Goal: Complete application form

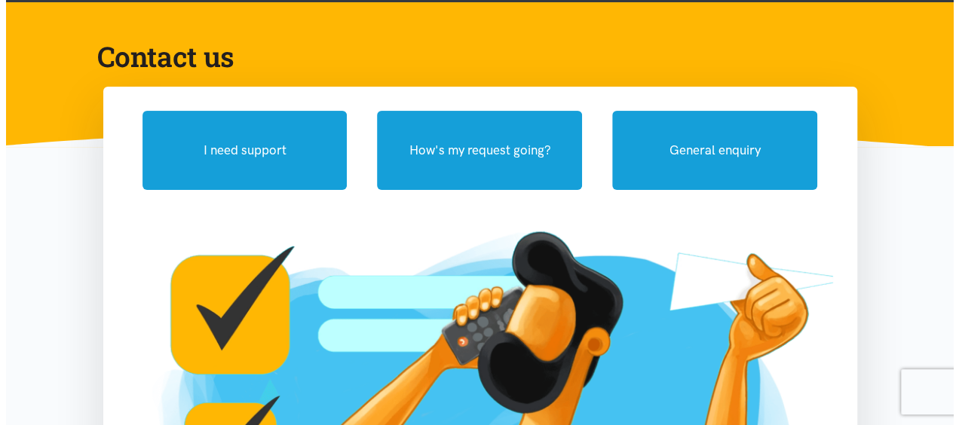
scroll to position [118, 0]
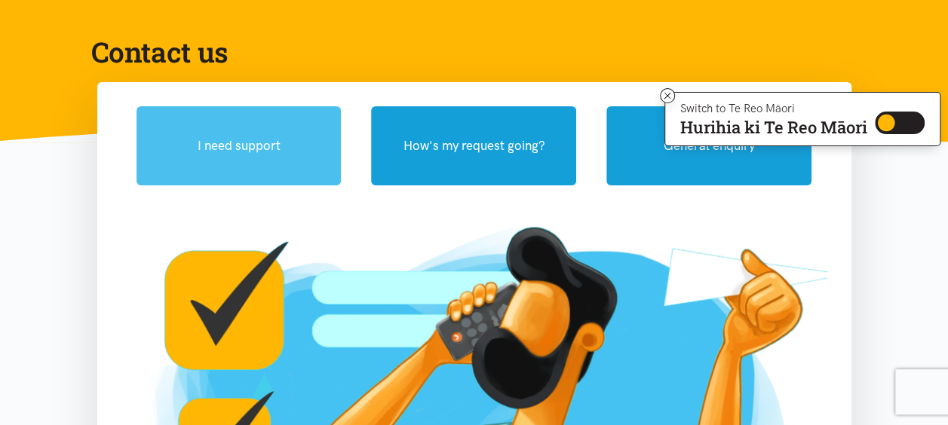
click at [222, 143] on button "I need support" at bounding box center [238, 145] width 205 height 79
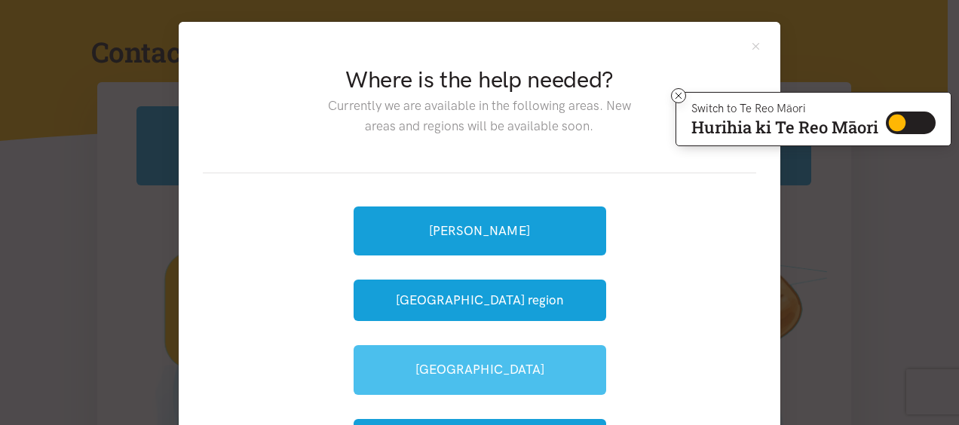
click at [458, 369] on link "[GEOGRAPHIC_DATA]" at bounding box center [480, 369] width 253 height 49
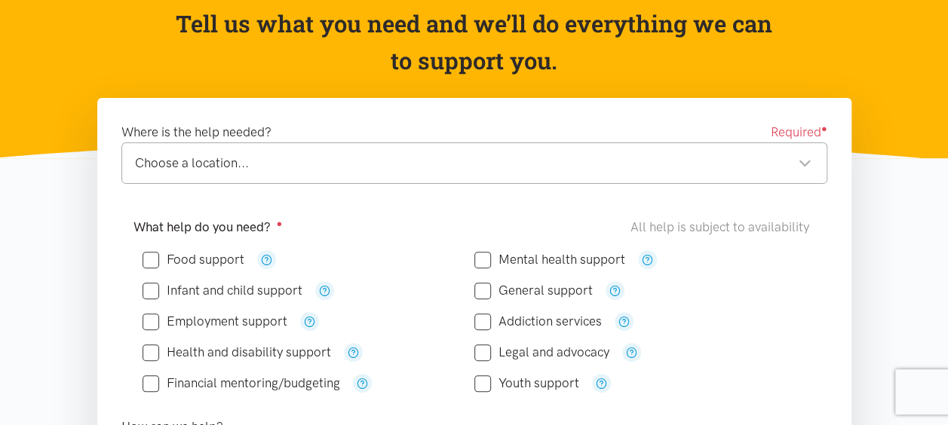
scroll to position [164, 0]
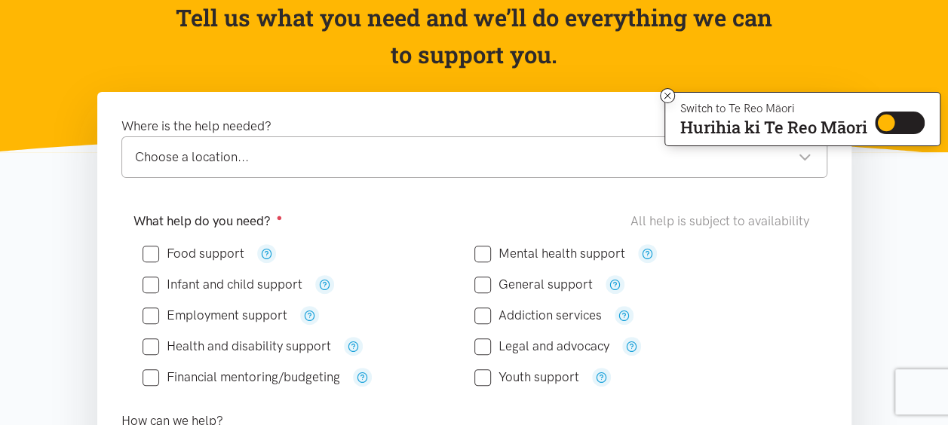
click at [810, 155] on div "Choose a location..." at bounding box center [473, 157] width 676 height 20
click at [148, 253] on input "Food support" at bounding box center [193, 253] width 102 height 13
checkbox input "true"
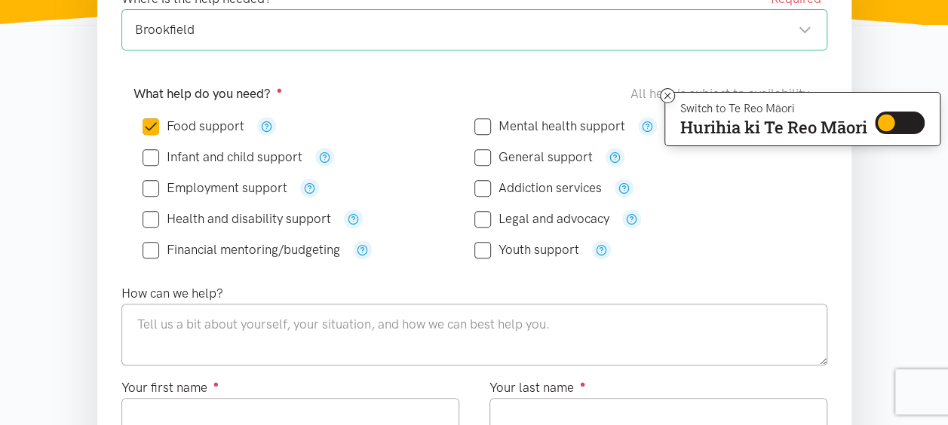
scroll to position [292, 0]
click at [149, 246] on input "Financial mentoring/budgeting" at bounding box center [241, 249] width 198 height 13
checkbox input "true"
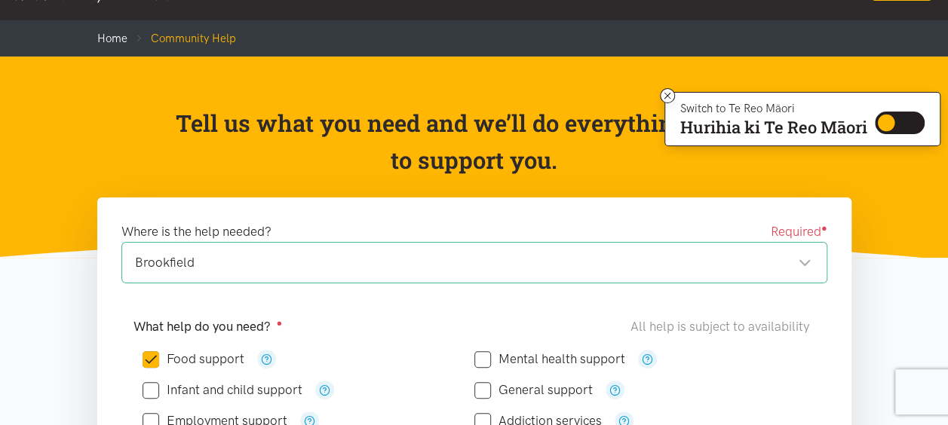
scroll to position [170, 0]
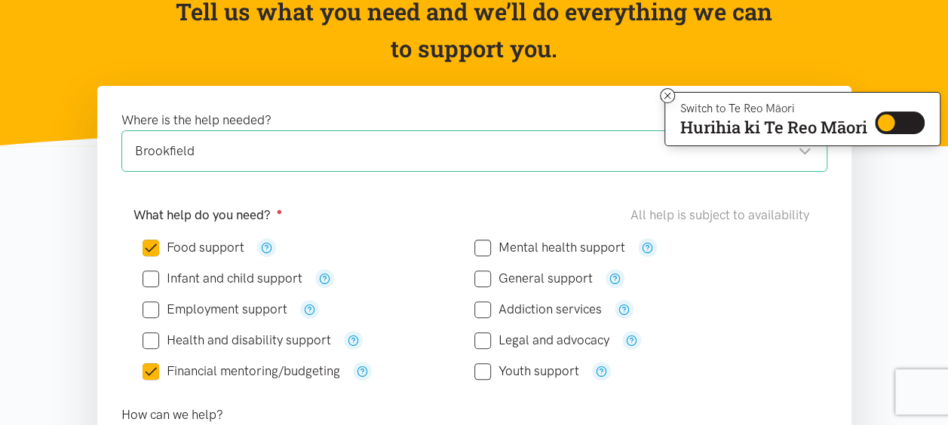
click at [204, 147] on div "Brookfield" at bounding box center [473, 151] width 676 height 20
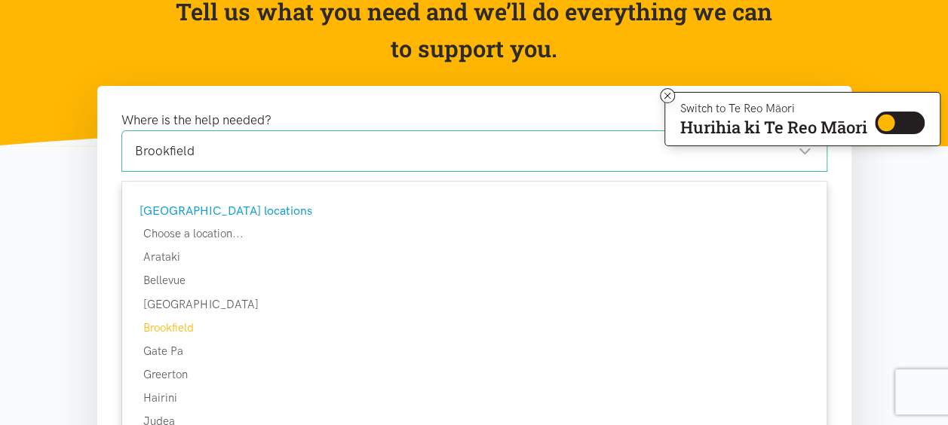
click at [207, 137] on div "Brookfield Brookfield" at bounding box center [474, 150] width 706 height 41
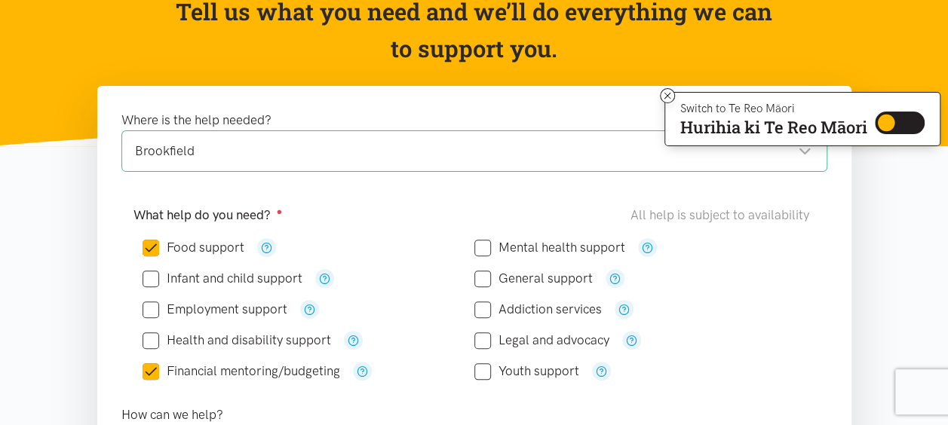
click at [154, 244] on input "Food support" at bounding box center [193, 247] width 102 height 13
checkbox input "false"
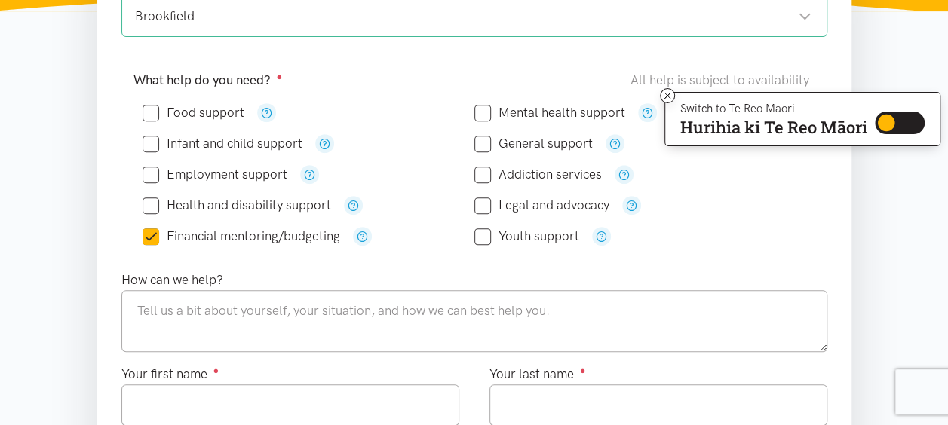
scroll to position [305, 0]
click at [155, 234] on input "Financial mentoring/budgeting" at bounding box center [241, 237] width 198 height 13
checkbox input "false"
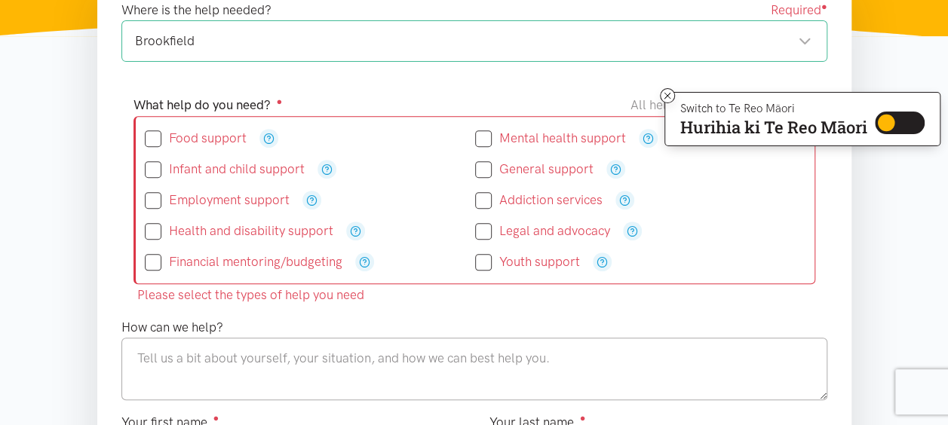
scroll to position [280, 0]
click at [153, 139] on input "Food support" at bounding box center [196, 139] width 102 height 13
checkbox input "true"
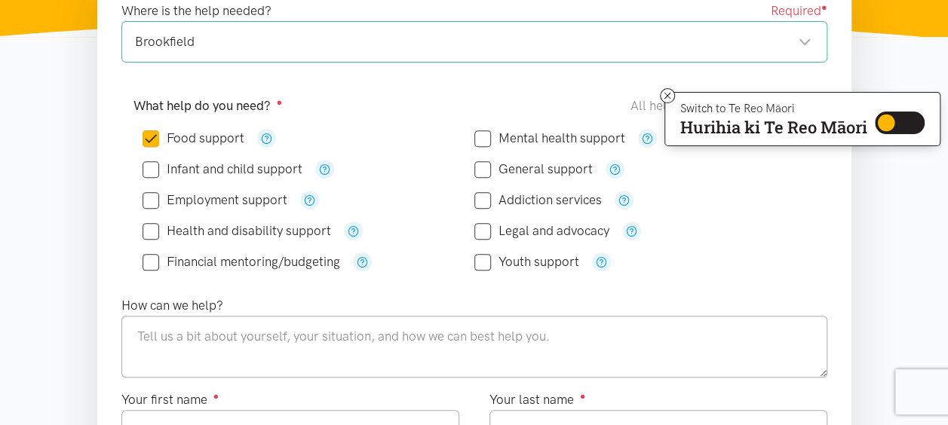
click at [150, 262] on input "Financial mentoring/budgeting" at bounding box center [241, 262] width 198 height 13
checkbox input "true"
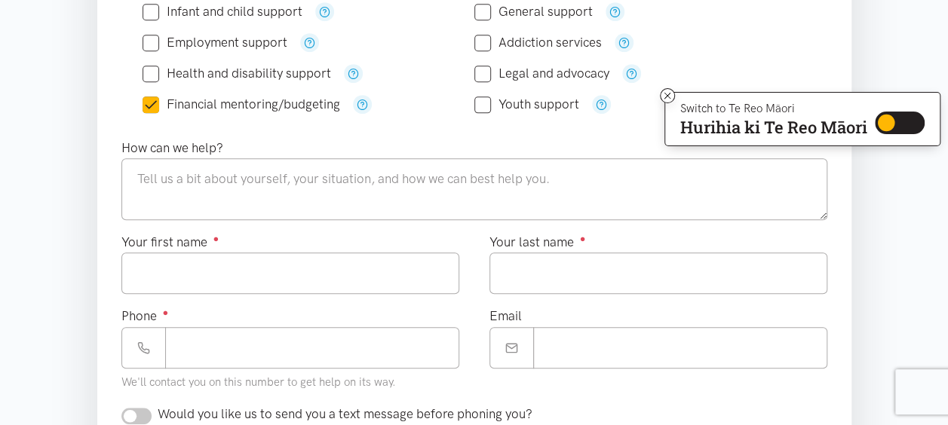
scroll to position [439, 0]
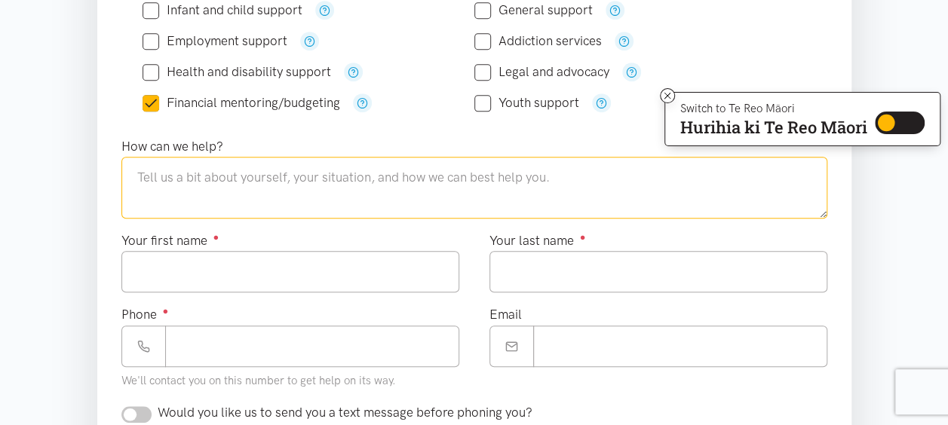
click at [151, 182] on textarea at bounding box center [474, 188] width 706 height 62
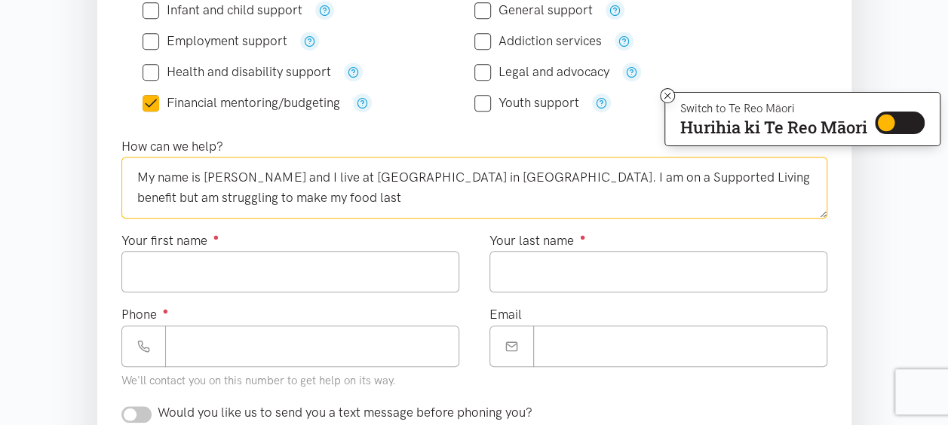
click at [733, 190] on textarea "My name is [PERSON_NAME] and I live at [GEOGRAPHIC_DATA] in [GEOGRAPHIC_DATA]. …" at bounding box center [474, 188] width 706 height 62
click at [721, 172] on textarea "My name is [PERSON_NAME] and I live at [GEOGRAPHIC_DATA] in [GEOGRAPHIC_DATA]. …" at bounding box center [474, 188] width 706 height 62
click at [697, 177] on textarea "My name is [PERSON_NAME] and I live at [GEOGRAPHIC_DATA] in [GEOGRAPHIC_DATA]. …" at bounding box center [474, 188] width 706 height 62
click at [723, 179] on textarea "My name is [PERSON_NAME] and I live at [GEOGRAPHIC_DATA] in [GEOGRAPHIC_DATA]. …" at bounding box center [474, 188] width 706 height 62
click at [222, 203] on textarea "My name is [PERSON_NAME] and I live at [GEOGRAPHIC_DATA] in [GEOGRAPHIC_DATA]. …" at bounding box center [474, 188] width 706 height 62
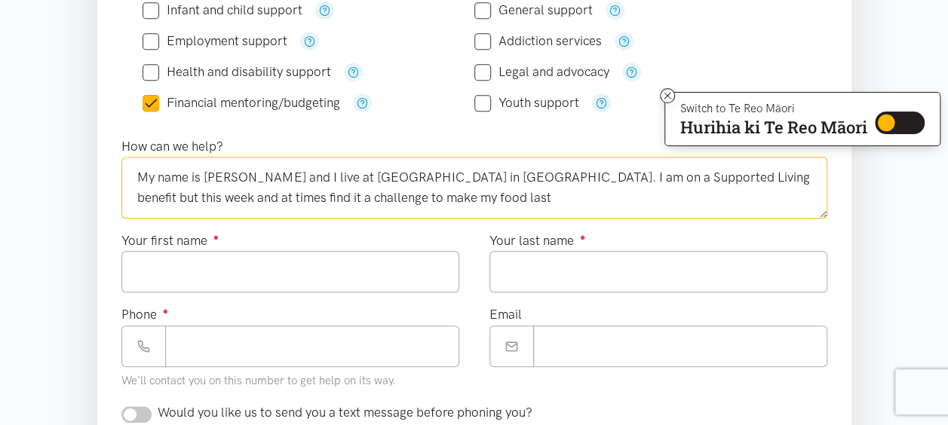
click at [408, 199] on textarea "My name is [PERSON_NAME] and I live at [GEOGRAPHIC_DATA] in [GEOGRAPHIC_DATA]. …" at bounding box center [474, 188] width 706 height 62
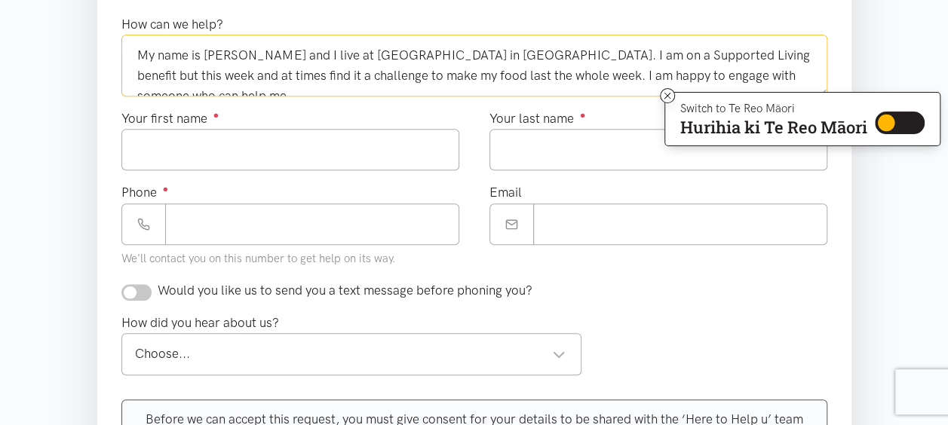
scroll to position [567, 0]
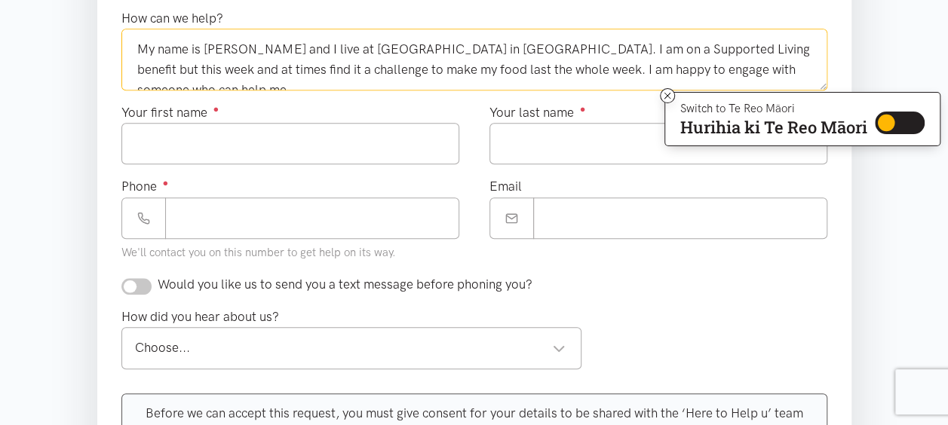
type textarea "My name is [PERSON_NAME] and I live at [GEOGRAPHIC_DATA] in [GEOGRAPHIC_DATA]. …"
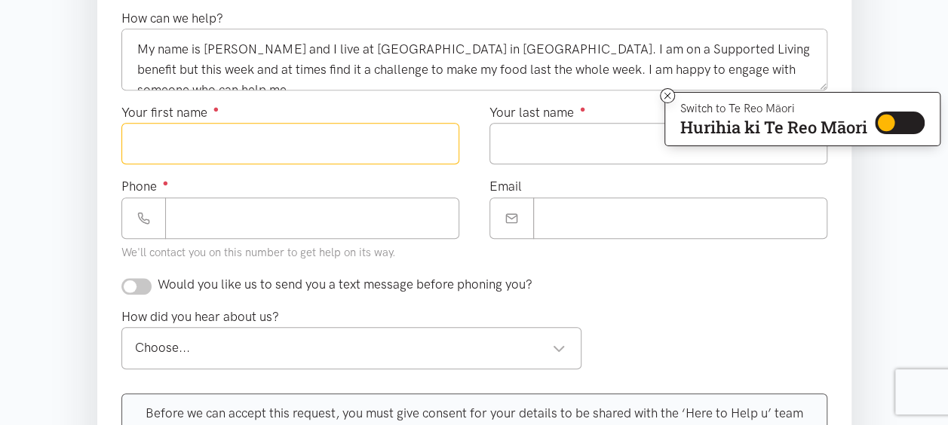
click at [154, 131] on input "Your first name ●" at bounding box center [290, 143] width 338 height 41
type input "********"
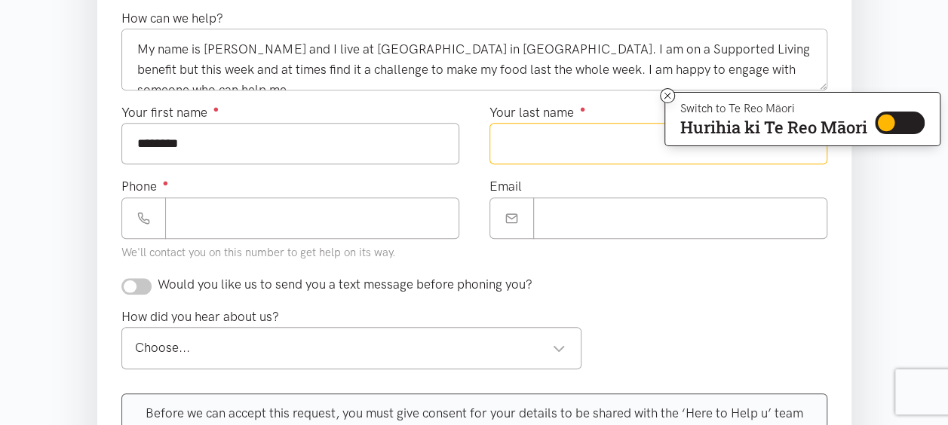
type input "**********"
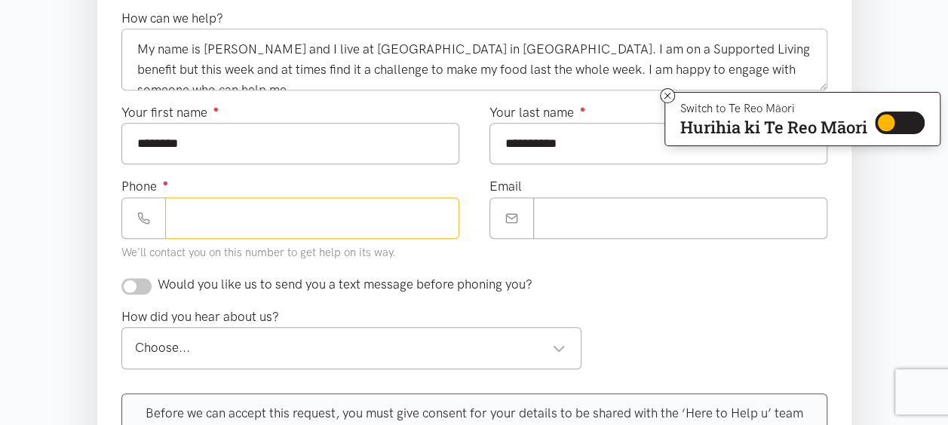
type input "**********"
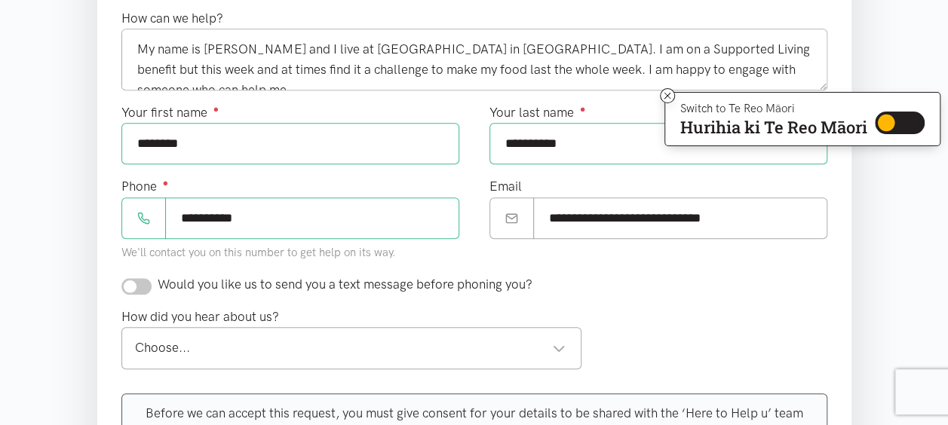
type input "********"
click at [280, 210] on input "**********" at bounding box center [312, 218] width 294 height 41
type input "**********"
click at [730, 213] on input "**********" at bounding box center [680, 218] width 294 height 41
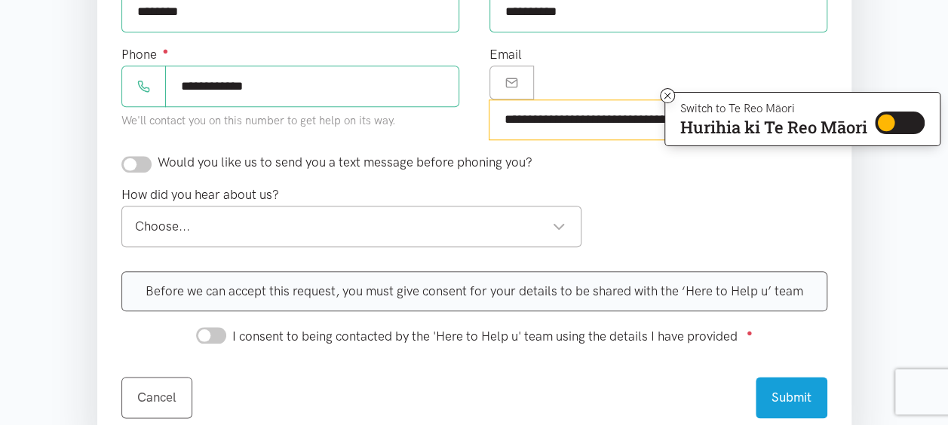
scroll to position [701, 0]
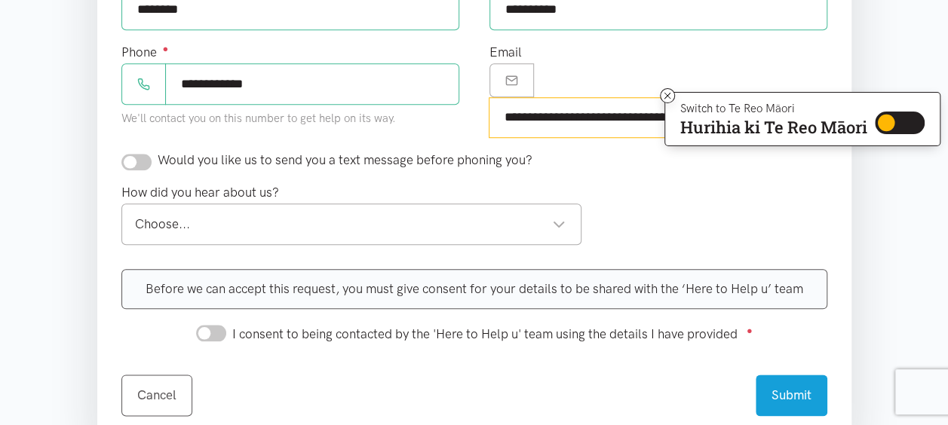
click at [150, 214] on div "Choose..." at bounding box center [350, 224] width 431 height 20
type input "**********"
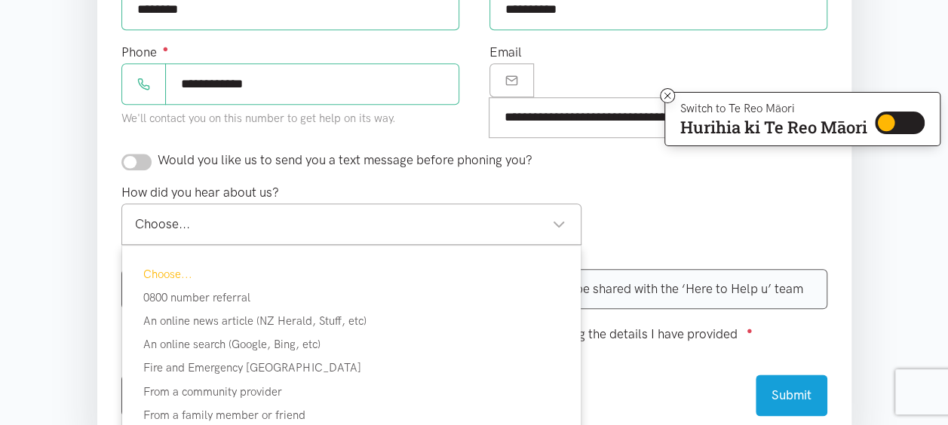
scroll to position [0, 0]
click at [155, 214] on div "Choose..." at bounding box center [350, 224] width 431 height 20
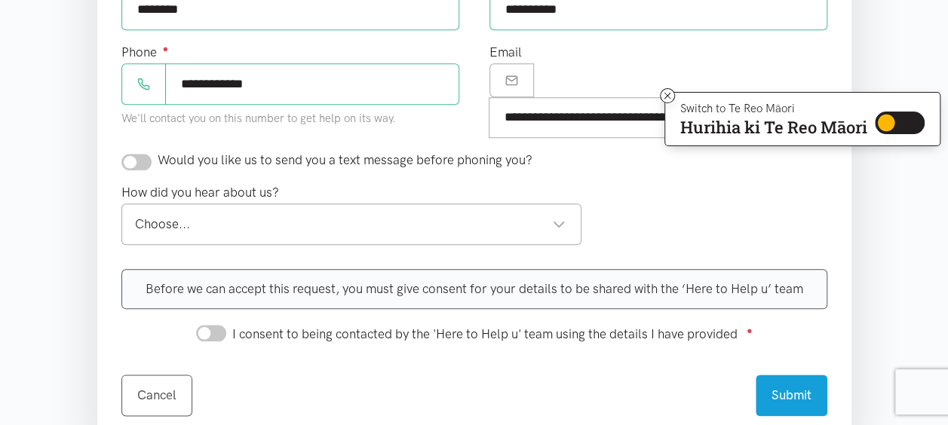
click at [559, 216] on div "Choose..." at bounding box center [350, 224] width 431 height 20
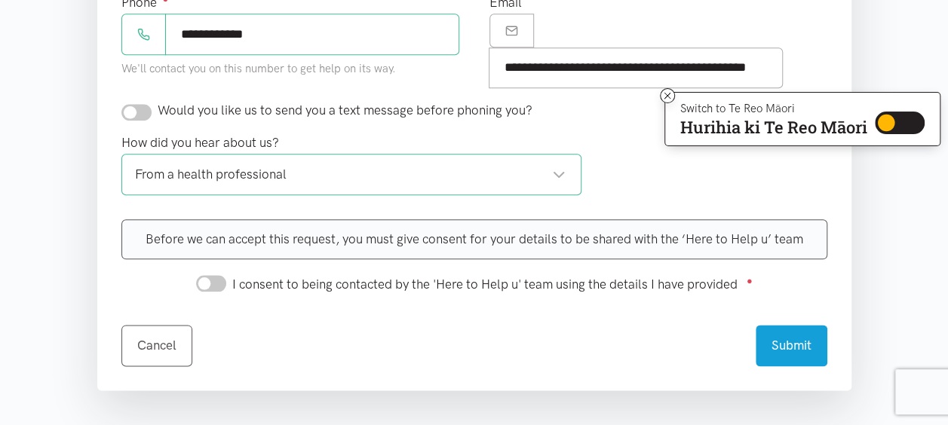
scroll to position [751, 0]
click at [199, 275] on input "I consent to being contacted by the 'Here to Help u' team using the details I h…" at bounding box center [211, 283] width 30 height 17
checkbox input "true"
click at [804, 329] on button "Submit" at bounding box center [791, 343] width 72 height 41
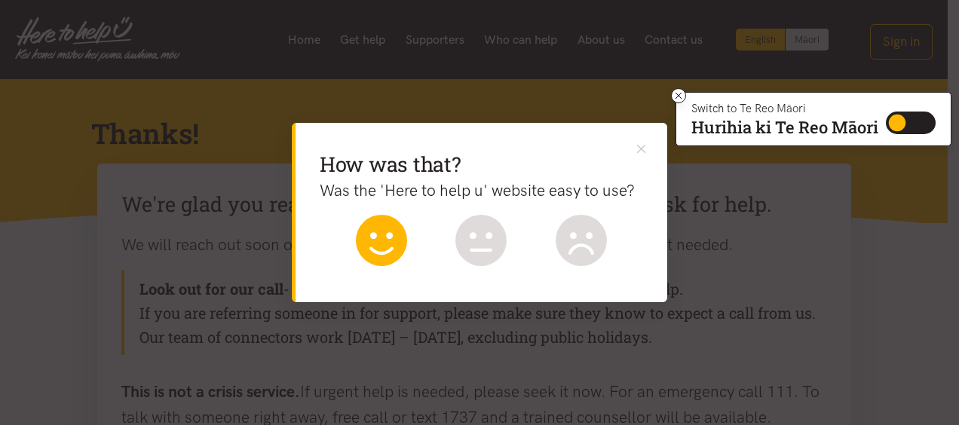
click at [369, 250] on icon at bounding box center [381, 240] width 51 height 51
click at [362, 261] on icon at bounding box center [381, 240] width 51 height 51
